Goal: Use online tool/utility: Use online tool/utility

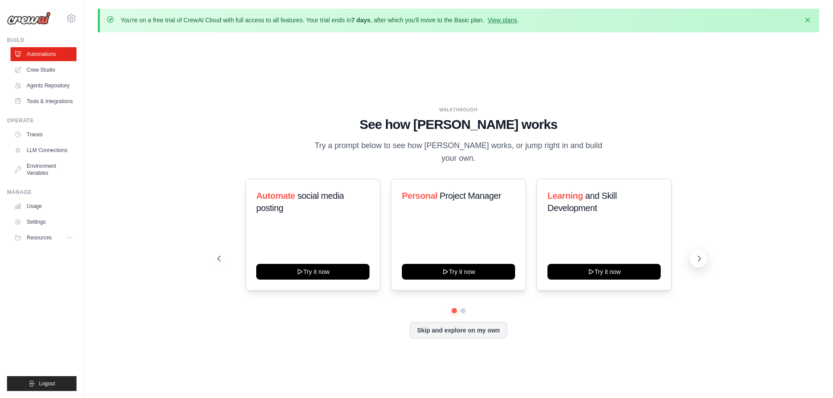
click at [703, 254] on icon at bounding box center [699, 258] width 9 height 9
click at [223, 256] on button at bounding box center [218, 258] width 17 height 17
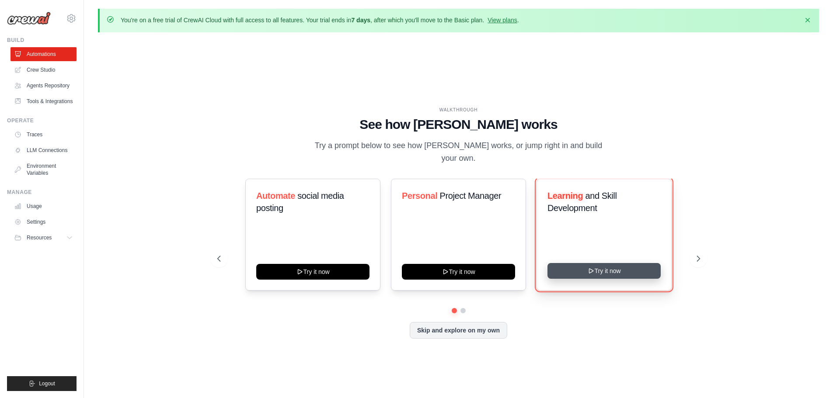
click at [638, 269] on button "Try it now" at bounding box center [603, 271] width 113 height 16
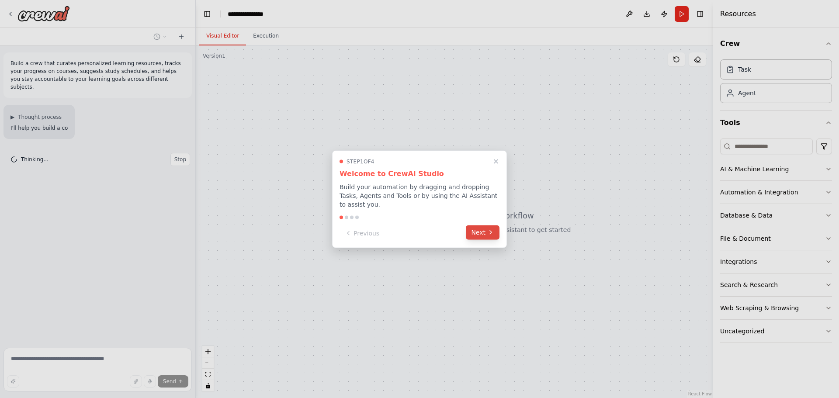
click at [473, 232] on button "Next" at bounding box center [483, 232] width 34 height 14
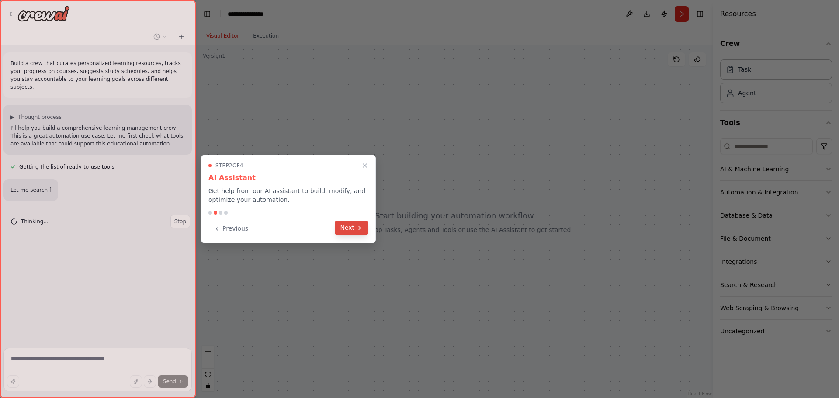
click at [349, 226] on button "Next" at bounding box center [352, 228] width 34 height 14
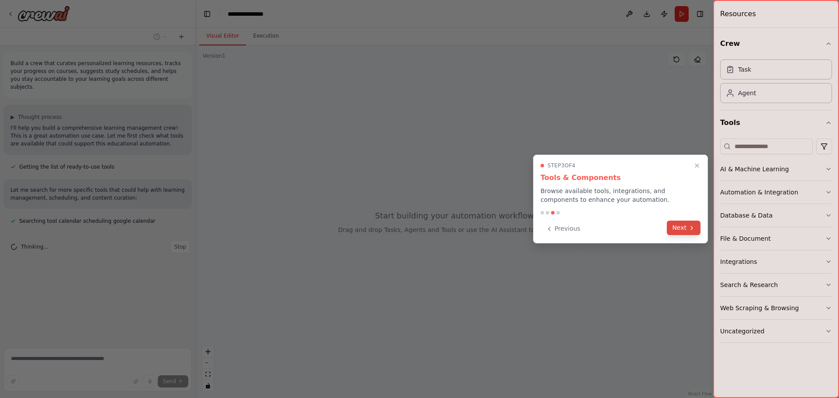
click at [689, 230] on icon at bounding box center [692, 228] width 7 height 7
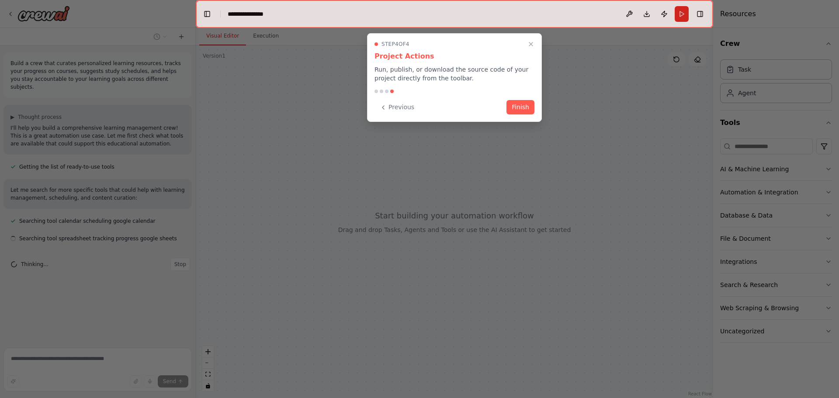
click at [510, 104] on button "Finish" at bounding box center [521, 107] width 28 height 14
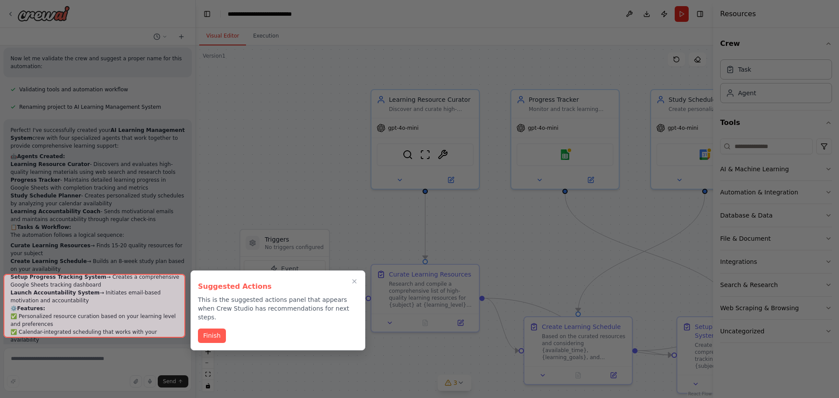
scroll to position [770, 0]
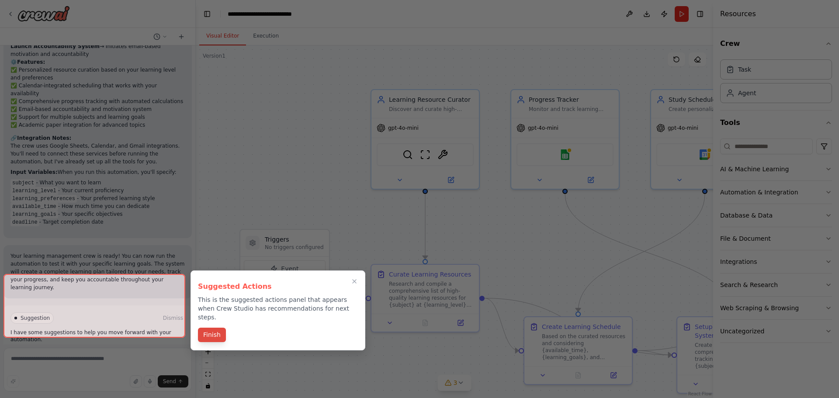
click at [211, 330] on button "Finish" at bounding box center [212, 335] width 28 height 14
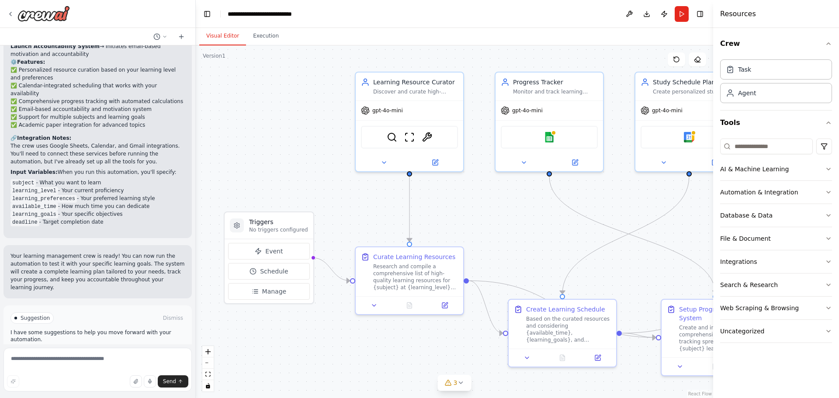
drag, startPoint x: 636, startPoint y: 303, endPoint x: 620, endPoint y: 285, distance: 23.5
click at [620, 285] on div ".deletable-edge-delete-btn { width: 20px; height: 20px; border: 0px solid #ffff…" at bounding box center [455, 221] width 518 height 353
click at [103, 352] on span "Run Automation" at bounding box center [101, 355] width 42 height 7
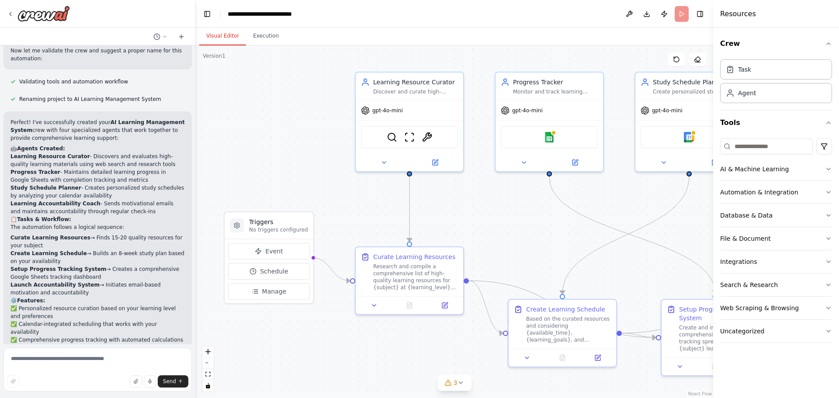
scroll to position [524, 0]
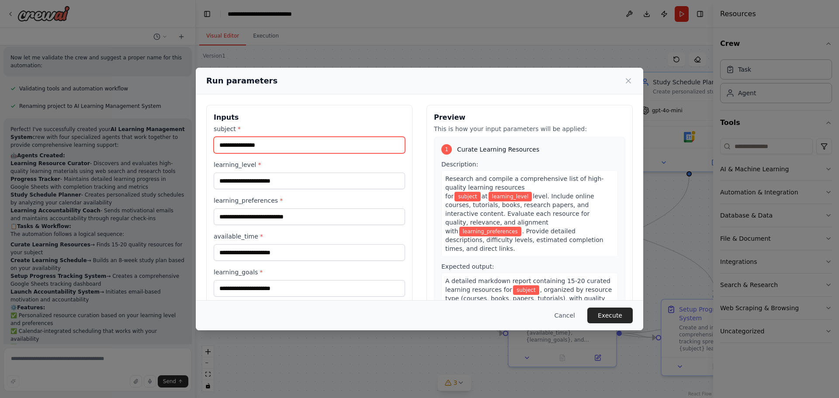
click at [255, 142] on input "subject *" at bounding box center [309, 145] width 191 height 17
drag, startPoint x: 300, startPoint y: 81, endPoint x: 296, endPoint y: 130, distance: 49.2
click at [296, 130] on div "Run parameters Inputs subject * learning_level * learning_preferences * availab…" at bounding box center [420, 199] width 448 height 263
click at [295, 140] on input "subject *" at bounding box center [309, 145] width 191 height 17
type input "******"
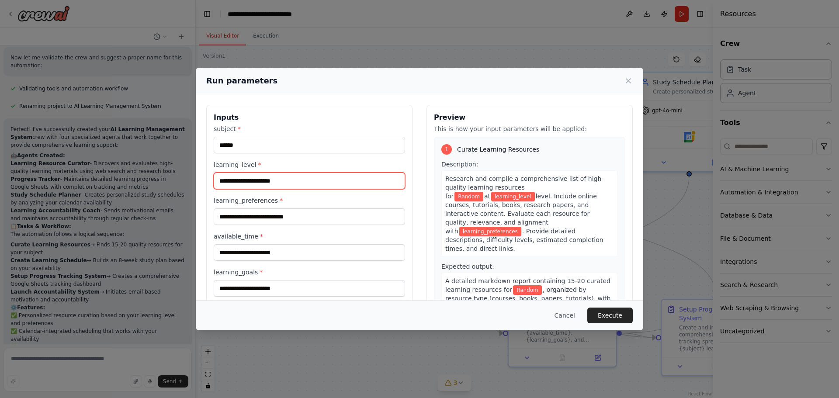
click at [290, 183] on input "learning_level *" at bounding box center [309, 181] width 191 height 17
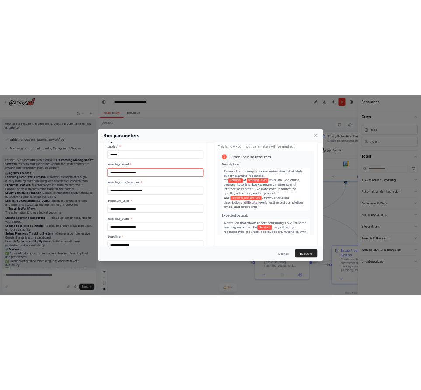
scroll to position [50, 0]
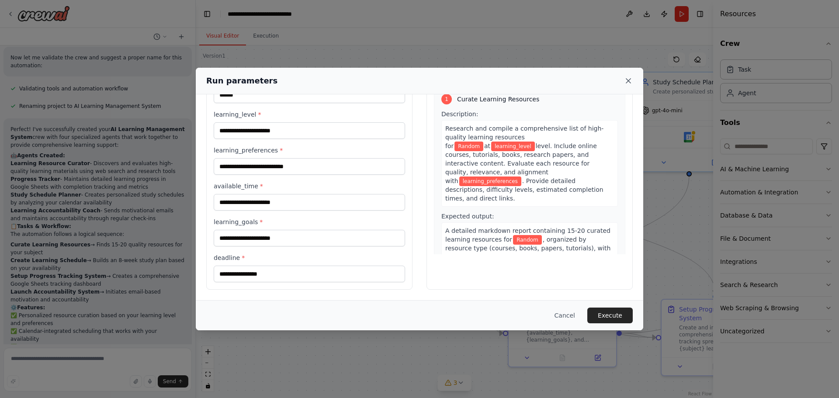
click at [628, 78] on icon at bounding box center [628, 81] width 9 height 9
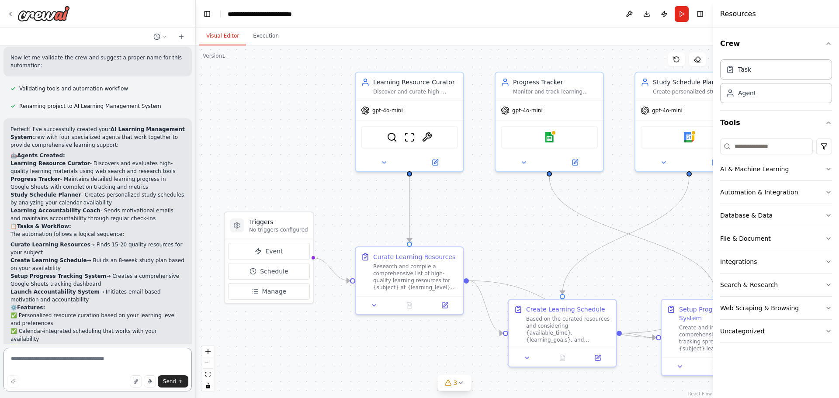
click at [75, 359] on textarea at bounding box center [97, 370] width 188 height 44
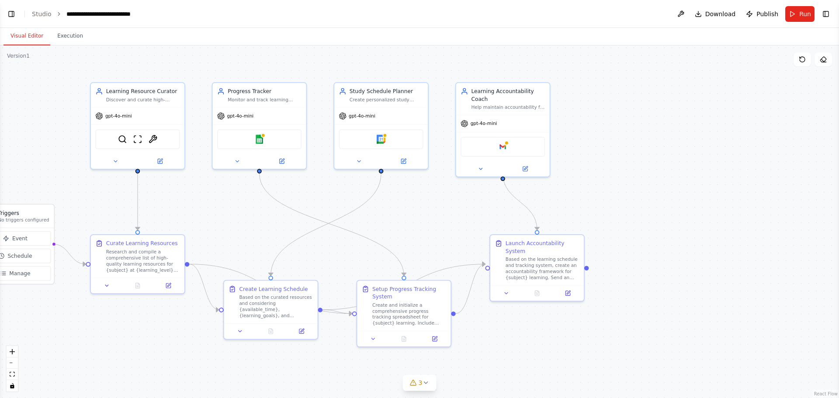
scroll to position [524, 0]
